Goal: Transaction & Acquisition: Book appointment/travel/reservation

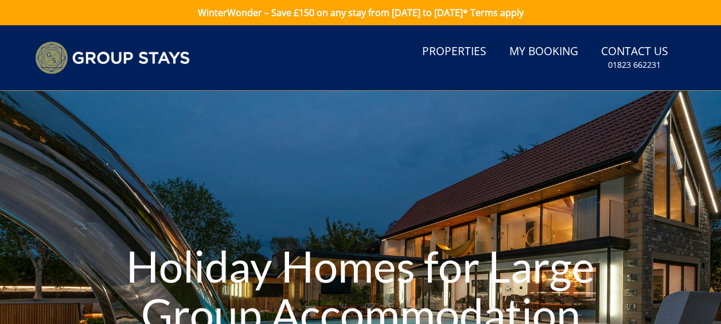
click at [98, 155] on div "Holiday Homes for Large Group Accommodation" at bounding box center [360, 292] width 721 height 402
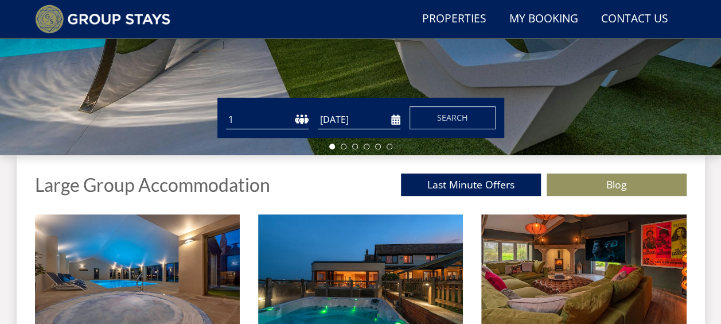
scroll to position [455, 0]
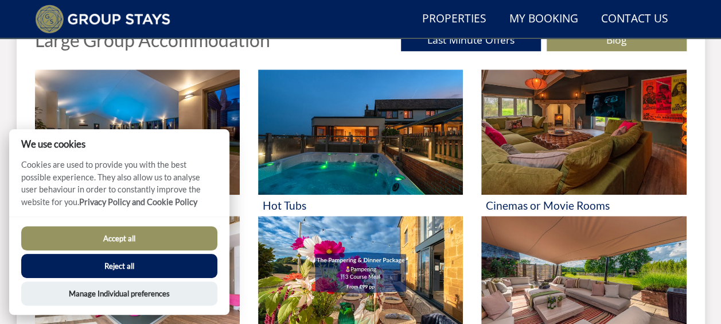
click at [111, 231] on button "Accept all" at bounding box center [119, 238] width 196 height 24
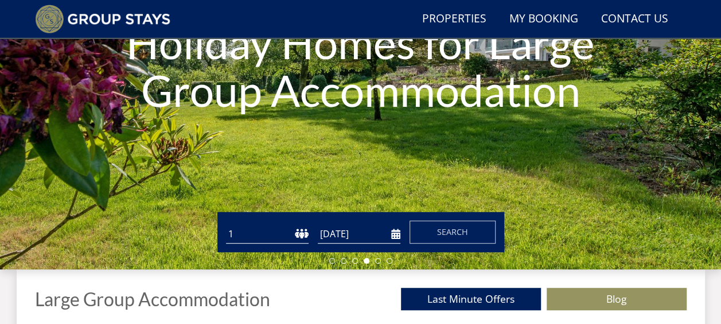
scroll to position [192, 0]
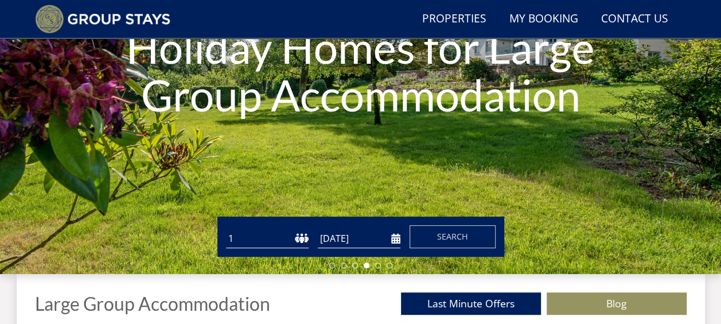
click at [301, 240] on select "1 2 3 4 5 6 7 8 9 10 11 12 13 14 15 16 17 18 19 20 21 22 23 24 25 26 27 28 29 3…" at bounding box center [267, 238] width 83 height 19
select select "15"
click at [226, 229] on select "1 2 3 4 5 6 7 8 9 10 11 12 13 14 15 16 17 18 19 20 21 22 23 24 25 26 27 28 29 3…" at bounding box center [267, 238] width 83 height 19
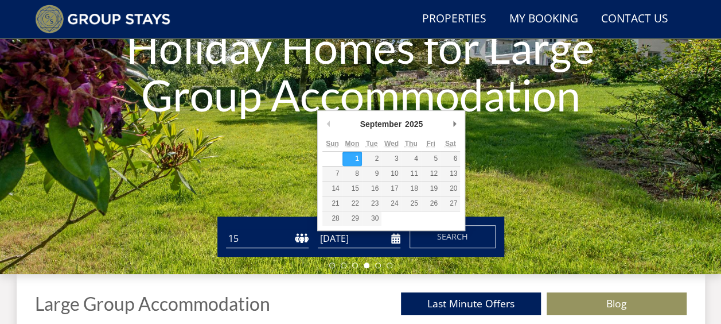
click at [349, 235] on input "[DATE]" at bounding box center [359, 238] width 83 height 19
type input "[DATE]"
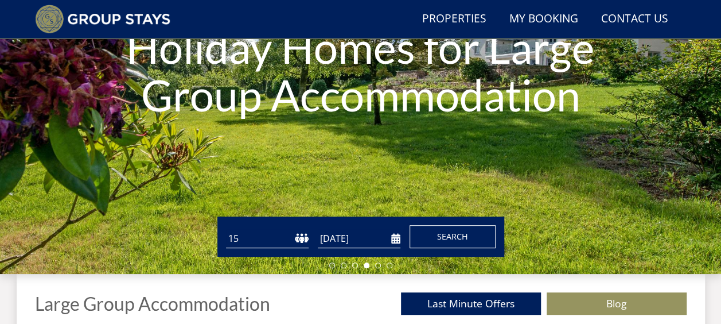
click at [429, 235] on button "Search" at bounding box center [453, 236] width 86 height 23
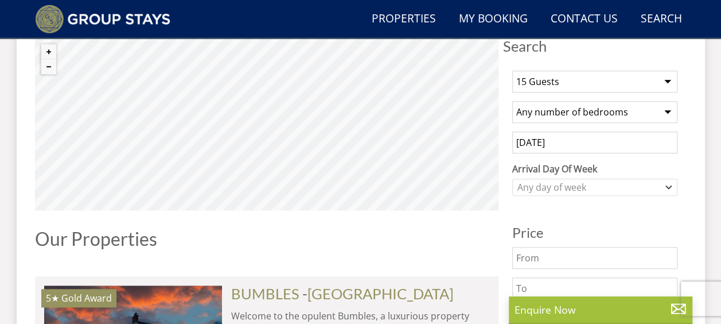
scroll to position [436, 0]
click at [577, 186] on div "Any day of week" at bounding box center [589, 187] width 149 height 13
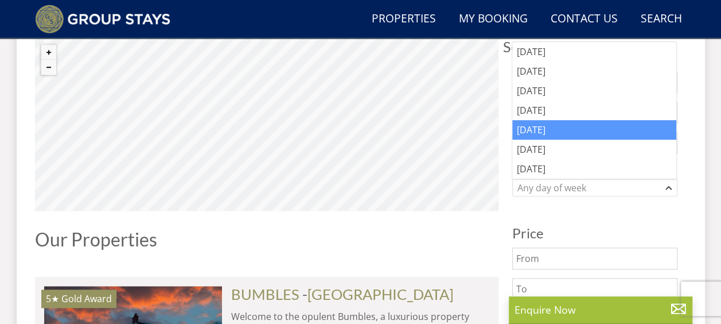
click at [535, 128] on div "[DATE]" at bounding box center [594, 130] width 164 height 20
click at [561, 208] on div "1 Guest 2 Guests 3 Guests 4 Guests 5 Guests 6 Guests 7 Guests 8 Guests 9 Guests…" at bounding box center [595, 326] width 184 height 529
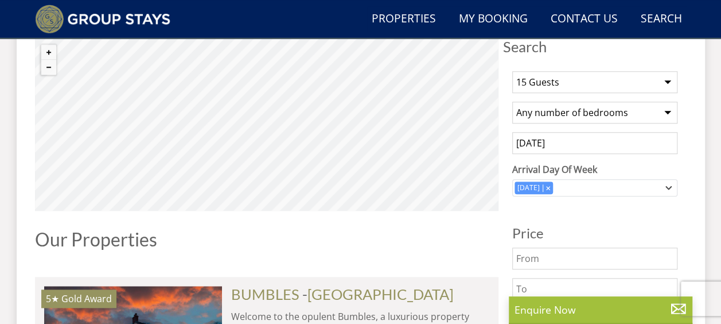
click at [562, 113] on select "Any number of bedrooms 4 Bedrooms 5 Bedrooms 6 Bedrooms 7 Bedrooms 8 Bedrooms 9…" at bounding box center [594, 113] width 165 height 22
click at [556, 218] on div "1 Guest 2 Guests 3 Guests 4 Guests 5 Guests 6 Guests 7 Guests 8 Guests 9 Guests…" at bounding box center [595, 326] width 184 height 529
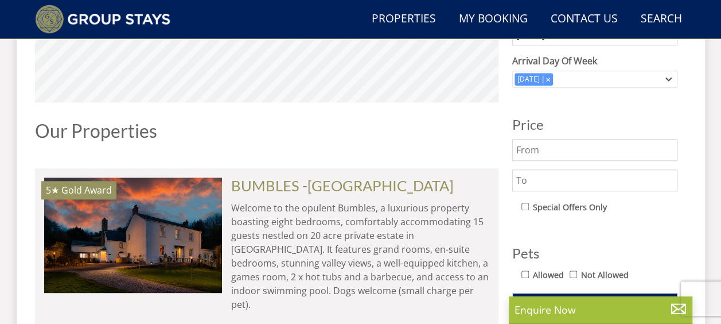
scroll to position [551, 0]
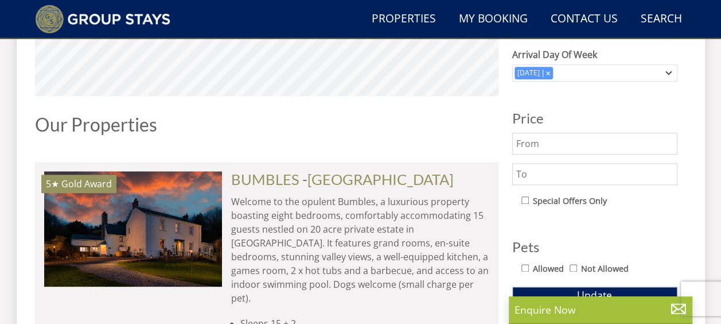
click at [560, 177] on input "text" at bounding box center [594, 174] width 165 height 22
click at [542, 165] on input "text" at bounding box center [594, 174] width 165 height 22
type input "4000"
click at [575, 217] on div "1 Guest 2 Guests 3 Guests 4 Guests 5 Guests 6 Guests 7 Guests 8 Guests 9 Guests…" at bounding box center [595, 211] width 184 height 529
click at [589, 291] on span "Update" at bounding box center [594, 294] width 35 height 14
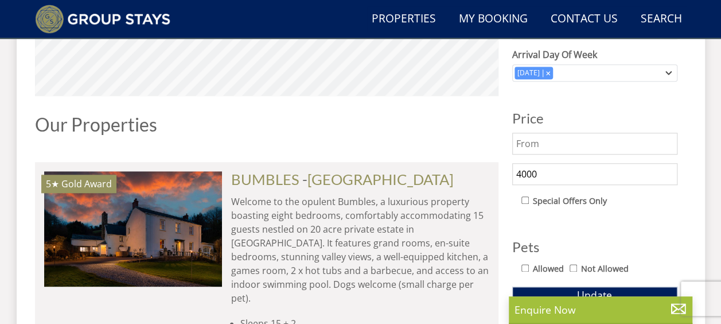
click at [401, 137] on div "Our Properties" at bounding box center [267, 128] width 464 height 29
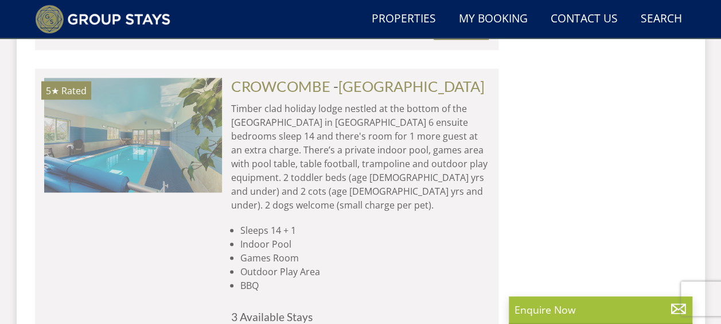
scroll to position [0, 178]
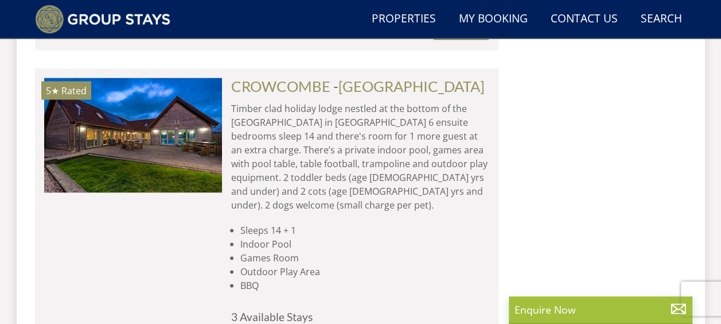
click at [137, 229] on div "5★ Rated CROWCOMBE Check Availability More Info" at bounding box center [133, 241] width 178 height 328
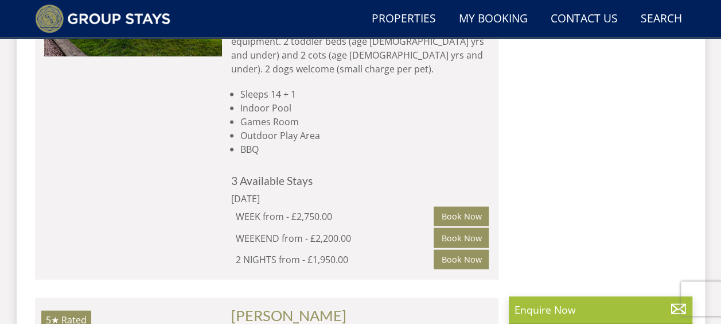
scroll to position [1147, 0]
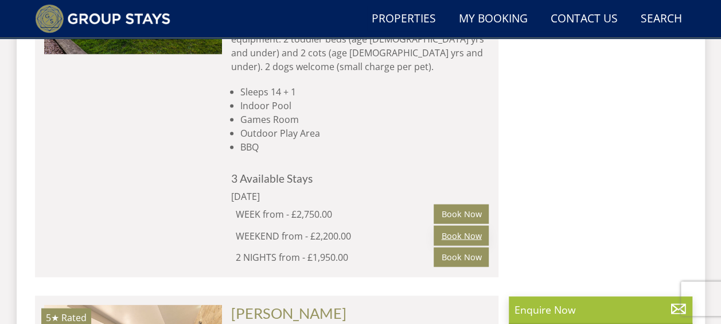
click at [460, 225] on link "Book Now" at bounding box center [461, 235] width 55 height 20
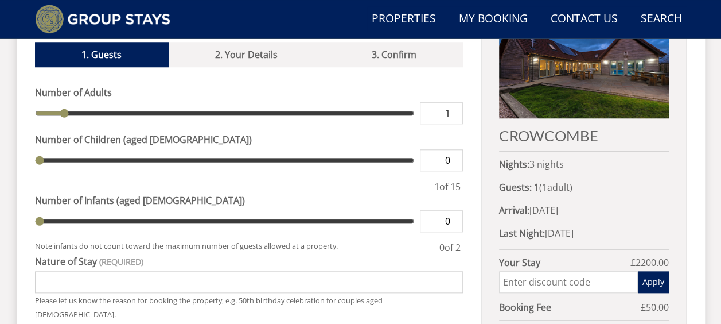
scroll to position [481, 0]
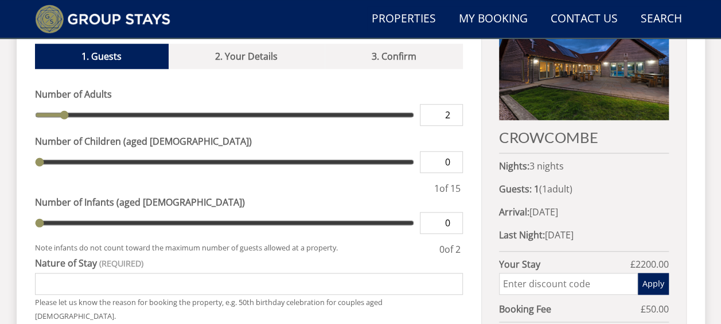
type input "2"
click at [454, 104] on input "2" at bounding box center [441, 115] width 43 height 22
type input "2"
type input "3"
click at [454, 104] on input "3" at bounding box center [441, 115] width 43 height 22
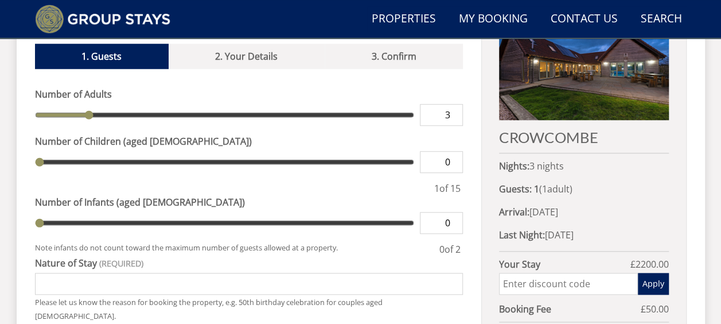
type input "3"
type input "4"
click at [454, 104] on input "4" at bounding box center [441, 115] width 43 height 22
type input "4"
type input "5"
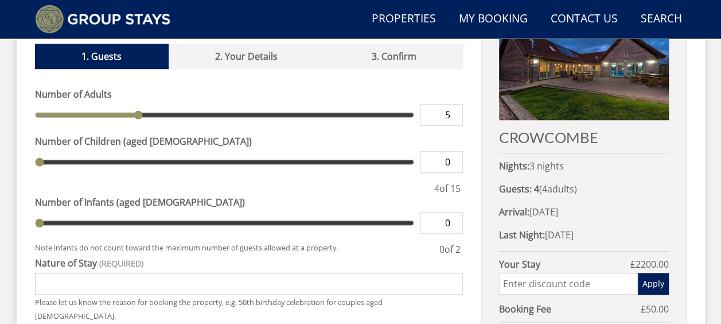
click at [454, 104] on input "5" at bounding box center [441, 115] width 43 height 22
type input "5"
type input "6"
click at [454, 104] on input "6" at bounding box center [441, 115] width 43 height 22
type input "6"
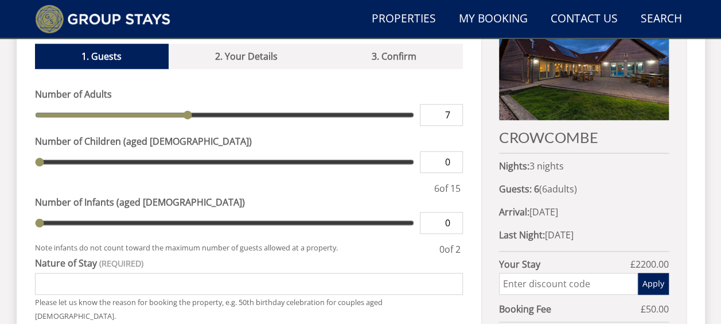
type input "7"
click at [454, 104] on input "7" at bounding box center [441, 115] width 43 height 22
type input "7"
type input "8"
click at [454, 104] on input "8" at bounding box center [441, 115] width 43 height 22
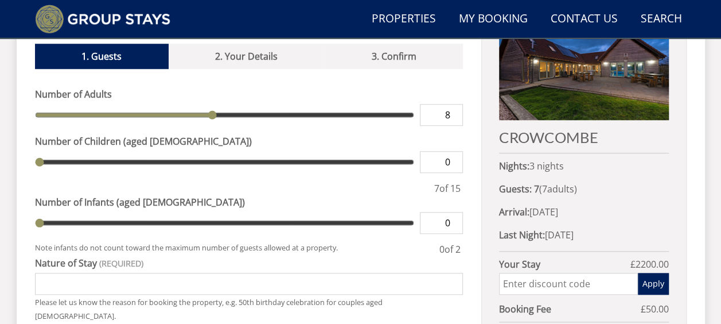
type input "8"
type input "9"
click at [454, 104] on input "9" at bounding box center [441, 115] width 43 height 22
type input "9"
type input "10"
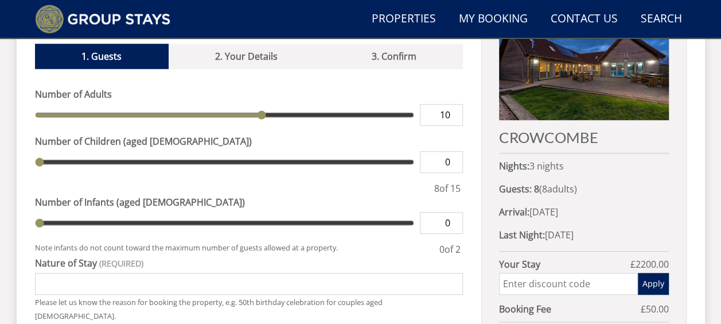
click at [454, 104] on input "10" at bounding box center [441, 115] width 43 height 22
type input "10"
type input "11"
click at [454, 104] on input "11" at bounding box center [441, 115] width 43 height 22
type input "11"
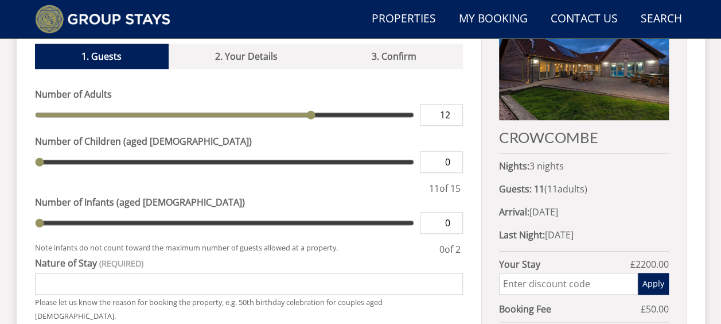
type input "12"
click at [454, 104] on input "12" at bounding box center [441, 115] width 43 height 22
type input "12"
type input "13"
click at [454, 104] on input "13" at bounding box center [441, 115] width 43 height 22
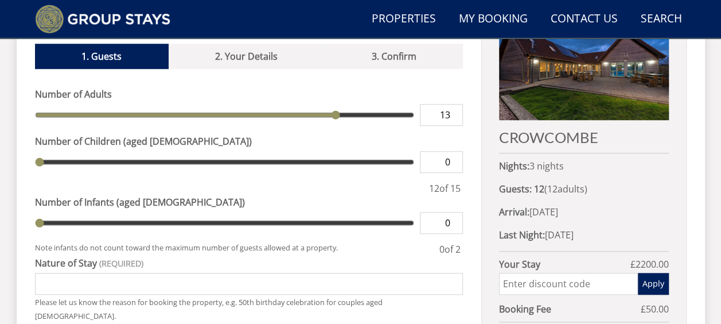
type input "13"
type input "14"
click at [454, 104] on input "14" at bounding box center [441, 115] width 43 height 22
type input "14"
type input "15"
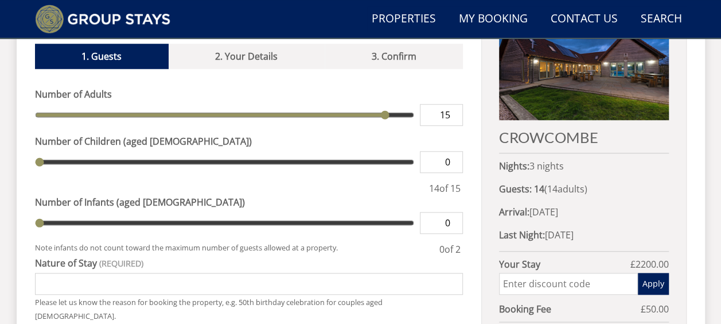
click at [454, 104] on input "15" at bounding box center [441, 115] width 43 height 22
type input "15"
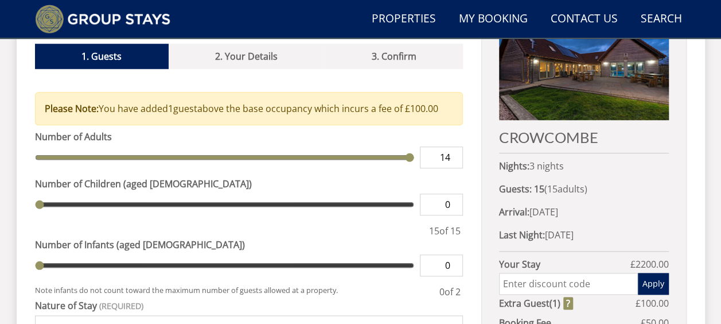
type input "14"
click at [453, 146] on input "14" at bounding box center [441, 157] width 43 height 22
type input "14"
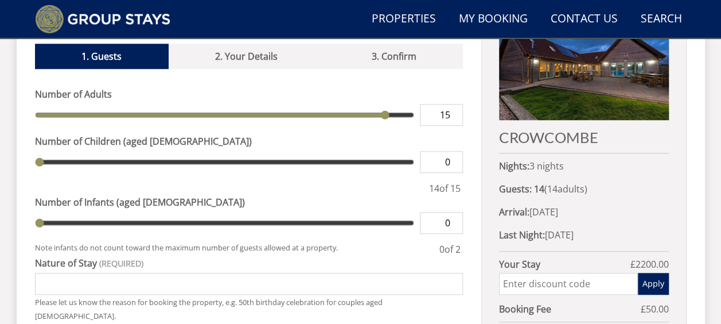
type input "15"
click at [454, 104] on input "15" at bounding box center [441, 115] width 43 height 22
type input "15"
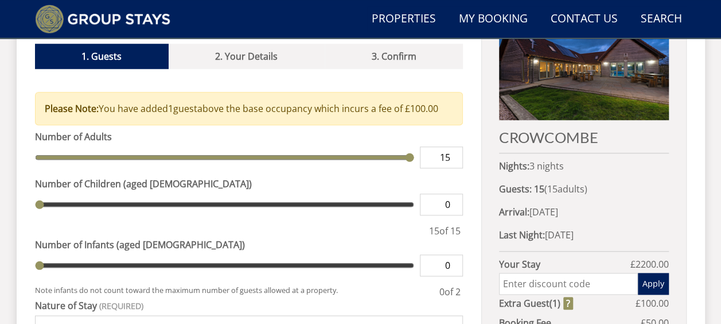
click at [454, 148] on input "15" at bounding box center [441, 157] width 43 height 22
type input "14"
click at [454, 146] on input "14" at bounding box center [441, 157] width 43 height 22
type input "14"
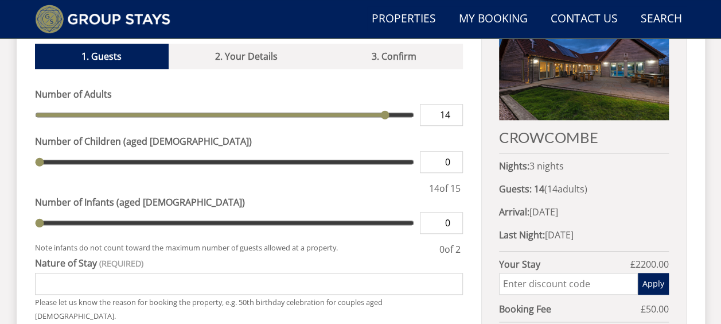
click at [392, 242] on small "Note infants do not count toward the maximum number of guests allowed at a prop…" at bounding box center [236, 249] width 403 height 14
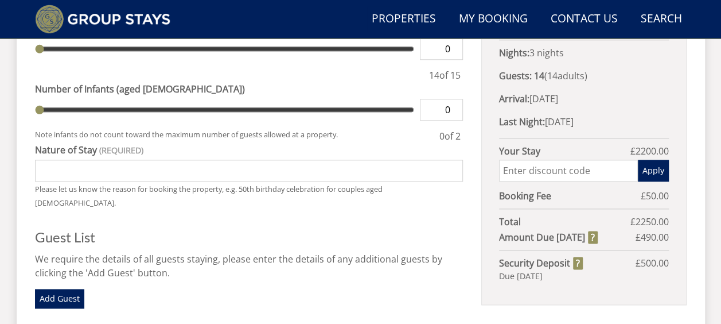
scroll to position [596, 0]
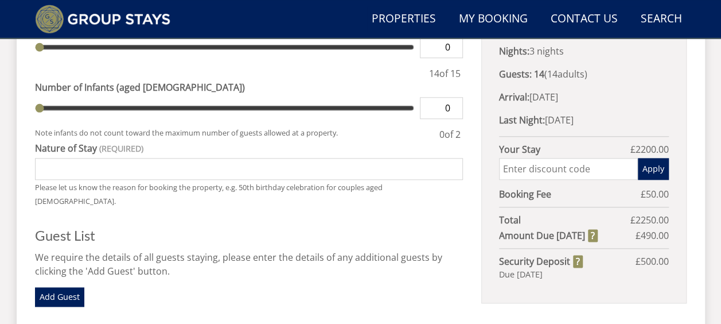
click at [240, 158] on input "Nature of Stay" at bounding box center [249, 169] width 429 height 22
click at [88, 158] on input "40th birthdya celebrations" at bounding box center [249, 169] width 429 height 22
type input "40th birthday celebrations"
click at [162, 188] on div "Please Note: You have added 0 guest s above the base occupancy which incurs a f…" at bounding box center [249, 215] width 429 height 487
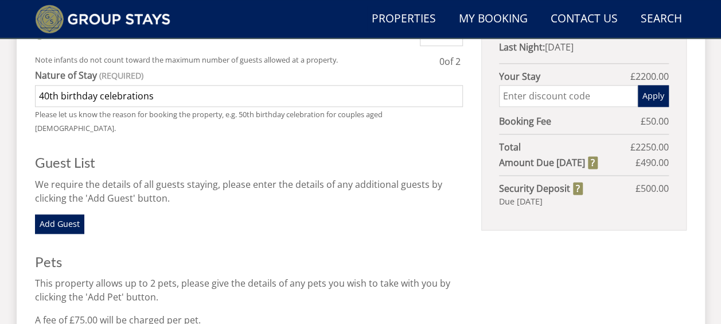
scroll to position [671, 0]
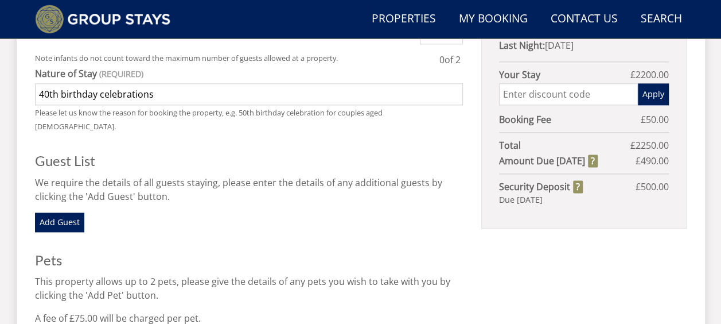
click at [218, 216] on div "Please Note: You have added 0 guest s above the base occupancy which incurs a f…" at bounding box center [249, 141] width 429 height 487
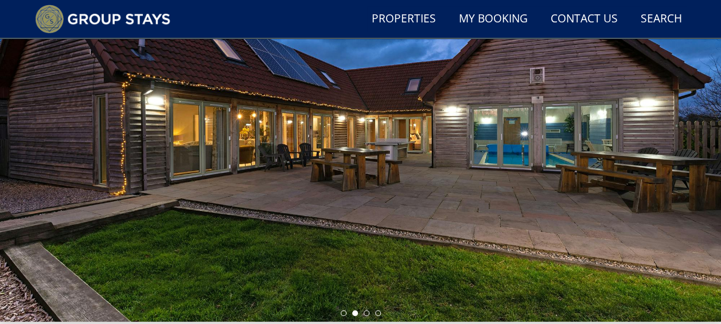
scroll to position [143, 0]
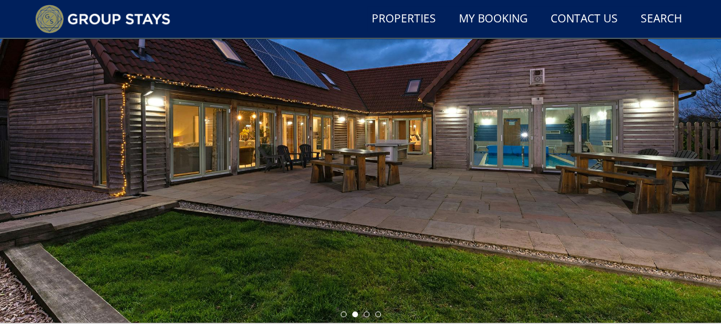
click at [341, 310] on div at bounding box center [360, 122] width 721 height 402
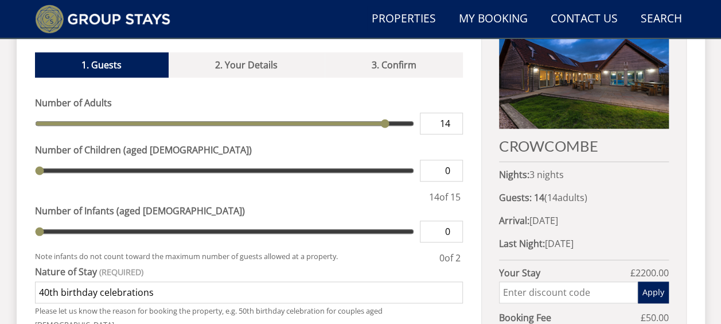
scroll to position [474, 0]
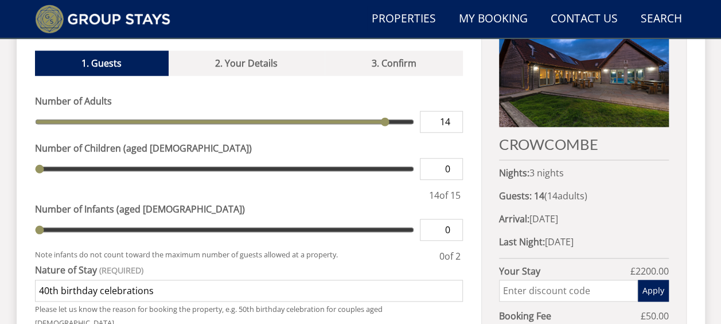
click at [583, 103] on img at bounding box center [583, 72] width 169 height 109
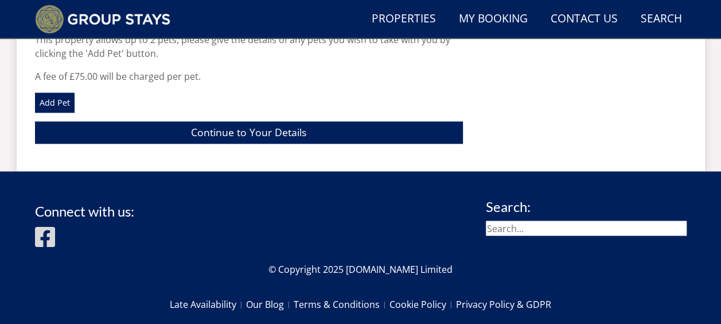
scroll to position [878, 0]
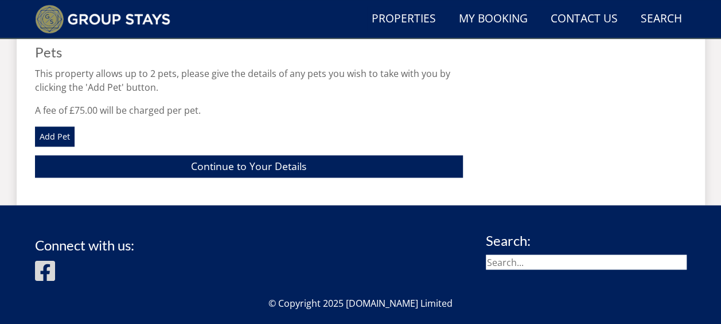
drag, startPoint x: 703, startPoint y: 239, endPoint x: 724, endPoint y: 207, distance: 38.2
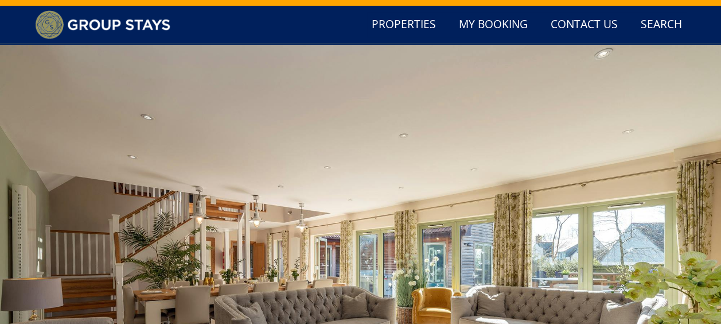
scroll to position [0, 0]
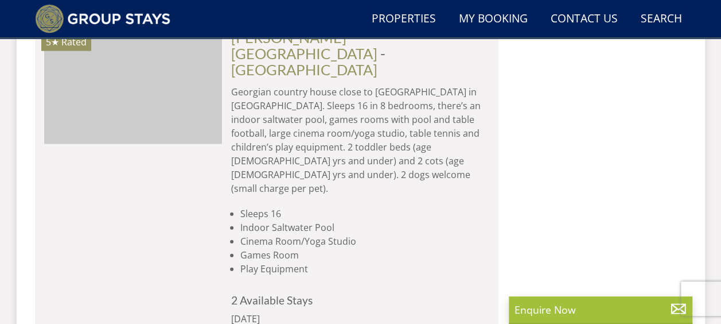
scroll to position [1415, 0]
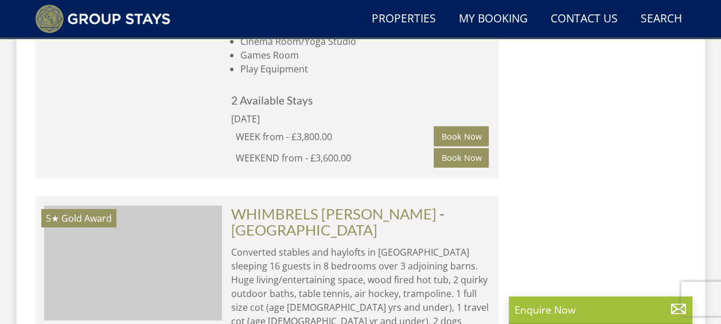
scroll to position [0, 7300]
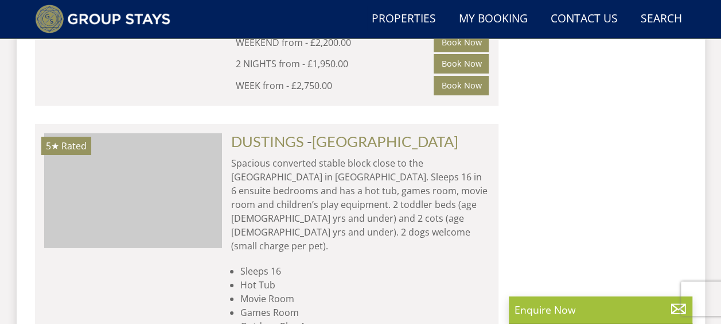
scroll to position [2074, 0]
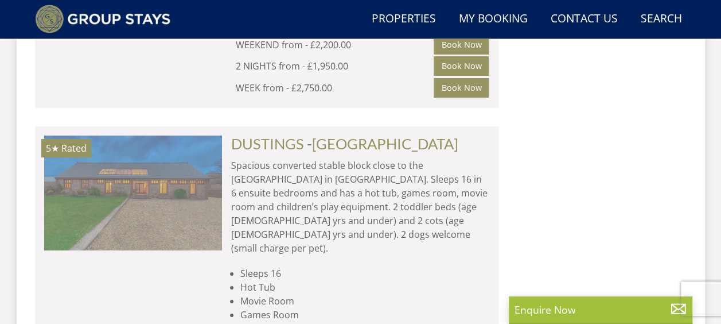
click at [134, 198] on div "5★ Rated DUSTINGS Check Availability More Info" at bounding box center [133, 292] width 178 height 314
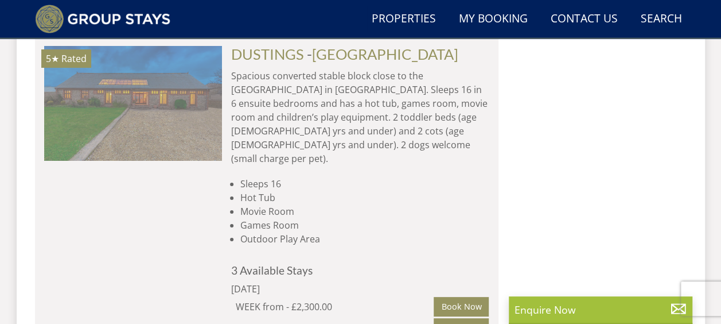
scroll to position [2166, 0]
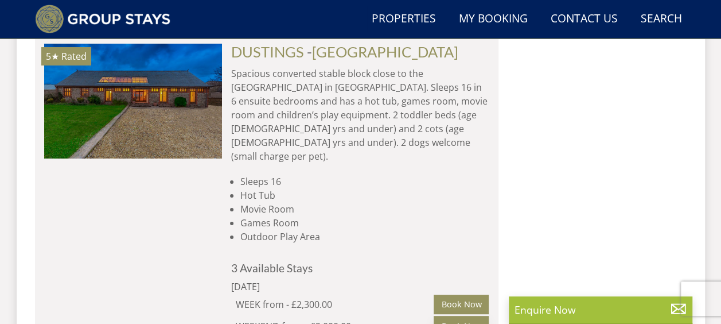
click at [457, 316] on link "Book Now" at bounding box center [461, 326] width 55 height 20
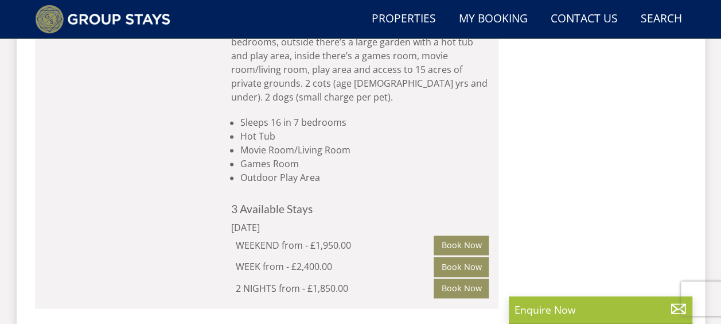
scroll to position [251, 0]
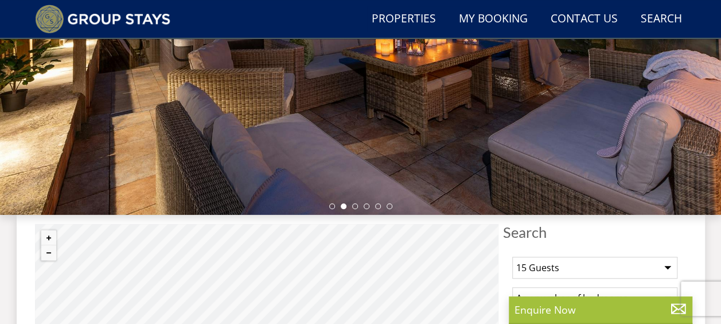
select select "15"
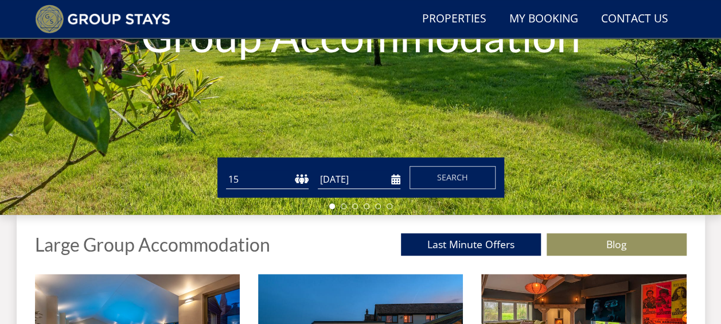
scroll to position [192, 0]
